Goal: Complete application form: Complete application form

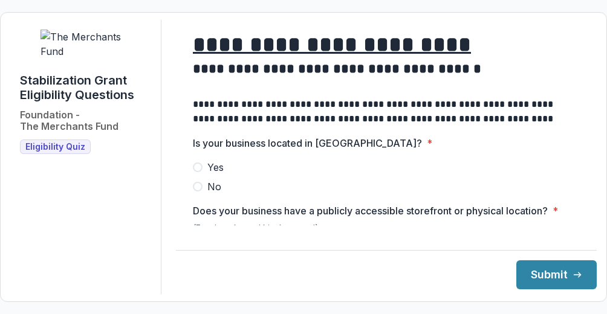
click at [369, 160] on div at bounding box center [386, 157] width 387 height 5
click at [203, 172] on span at bounding box center [198, 168] width 10 height 10
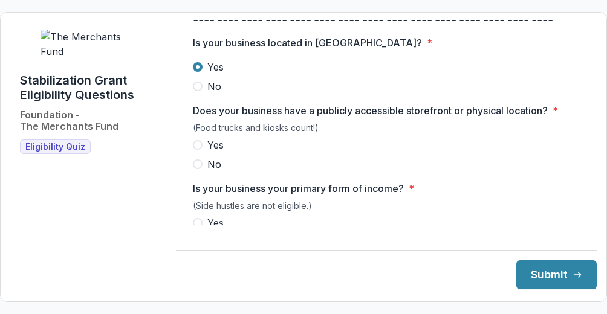
scroll to position [114, 0]
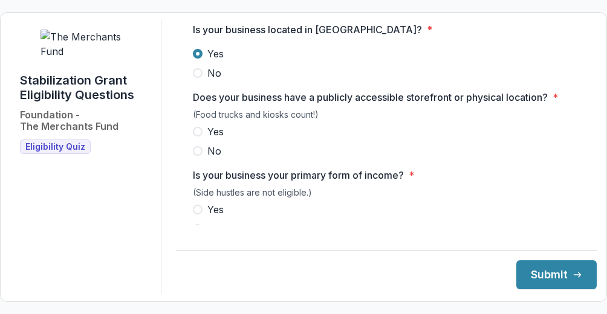
click at [201, 137] on span at bounding box center [198, 132] width 10 height 10
click at [205, 217] on label "Yes" at bounding box center [386, 210] width 387 height 15
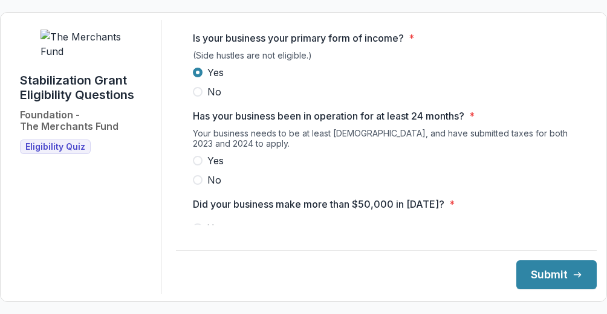
scroll to position [253, 0]
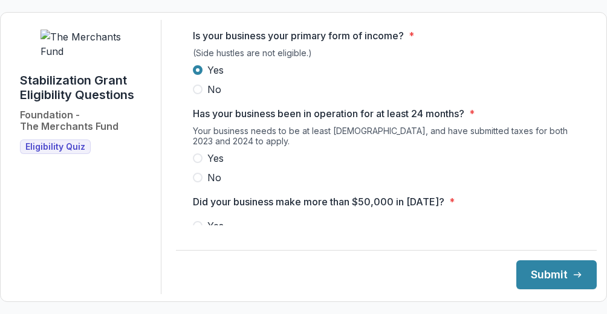
click at [195, 162] on label "Yes" at bounding box center [386, 158] width 387 height 15
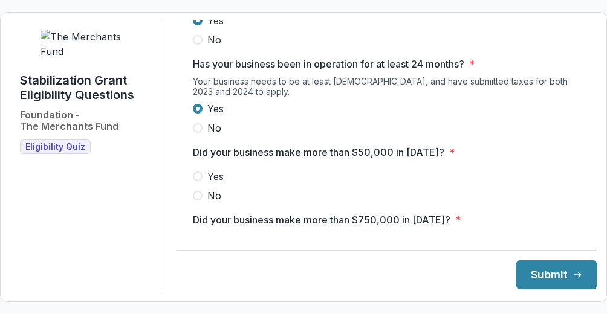
scroll to position [315, 0]
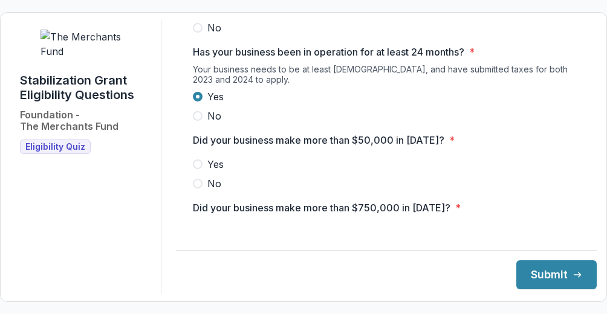
click at [200, 169] on span at bounding box center [198, 165] width 10 height 10
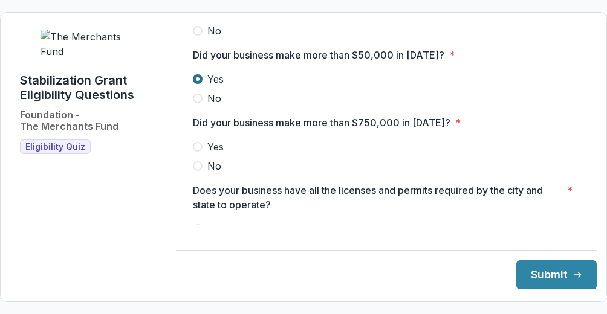
scroll to position [412, 0]
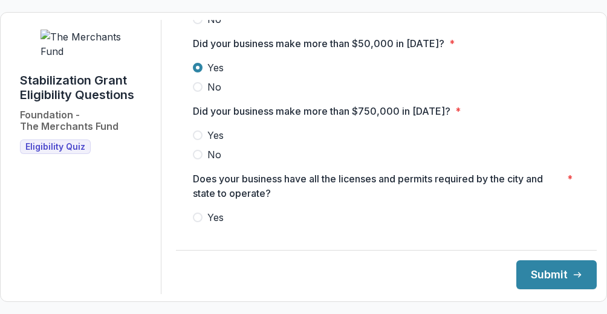
click at [201, 160] on span at bounding box center [198, 155] width 10 height 10
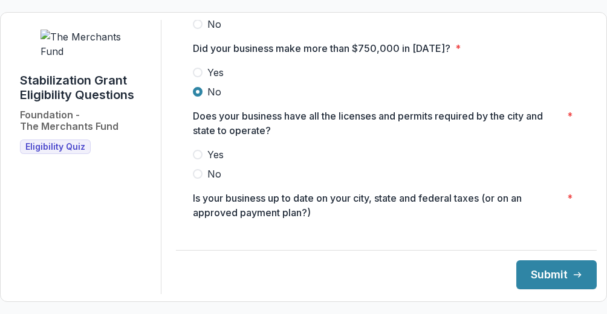
scroll to position [479, 0]
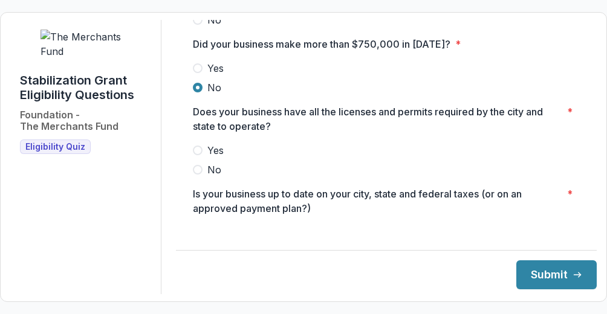
click at [201, 155] on span at bounding box center [198, 151] width 10 height 10
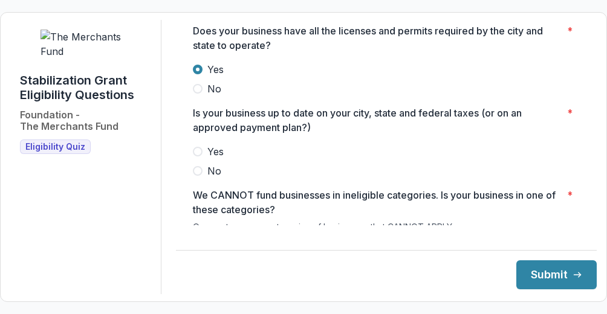
scroll to position [562, 0]
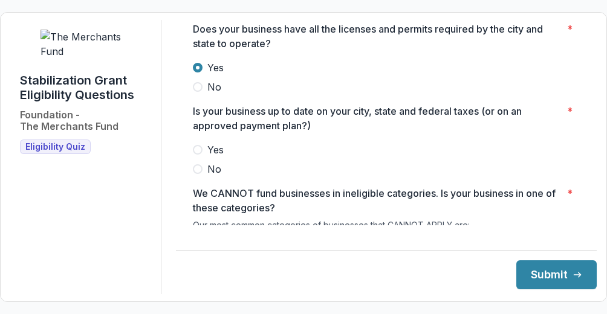
click at [198, 155] on span at bounding box center [198, 150] width 10 height 10
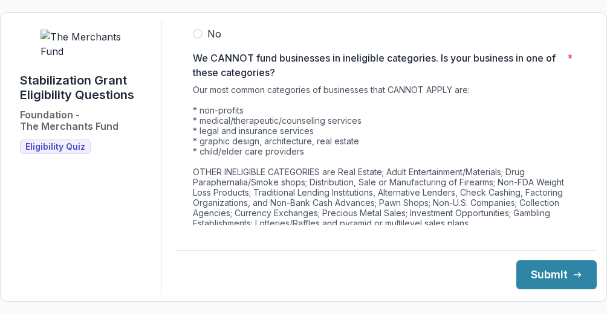
scroll to position [758, 0]
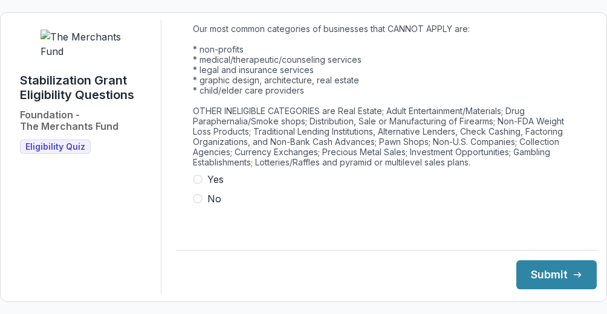
click at [200, 204] on span at bounding box center [198, 199] width 10 height 10
click at [573, 276] on icon "submit" at bounding box center [578, 275] width 10 height 10
